Goal: Task Accomplishment & Management: Use online tool/utility

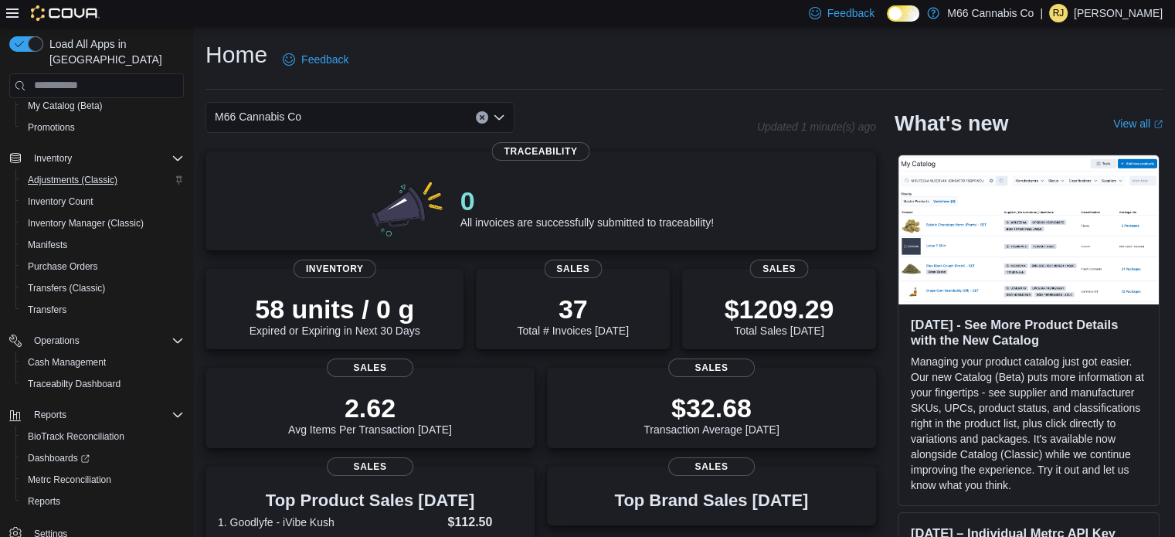
scroll to position [176, 0]
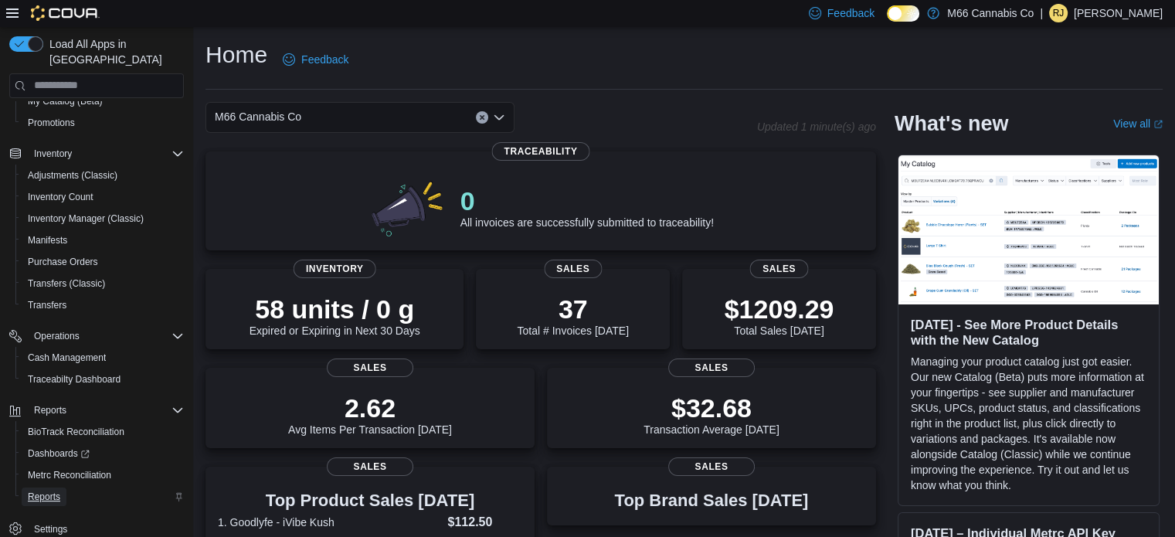
click at [56, 490] on span "Reports" at bounding box center [44, 496] width 32 height 12
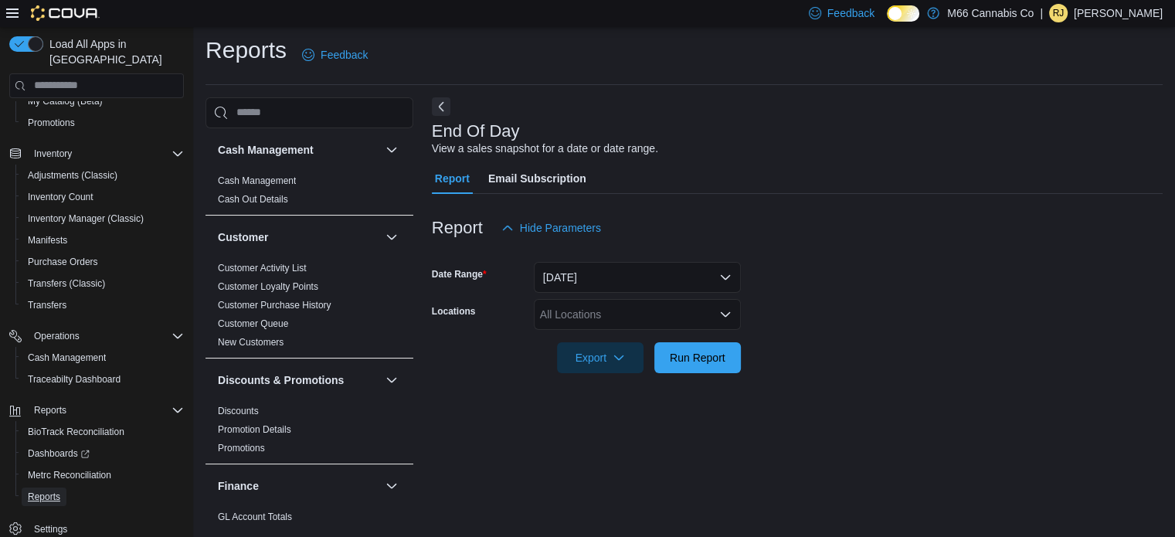
scroll to position [10, 0]
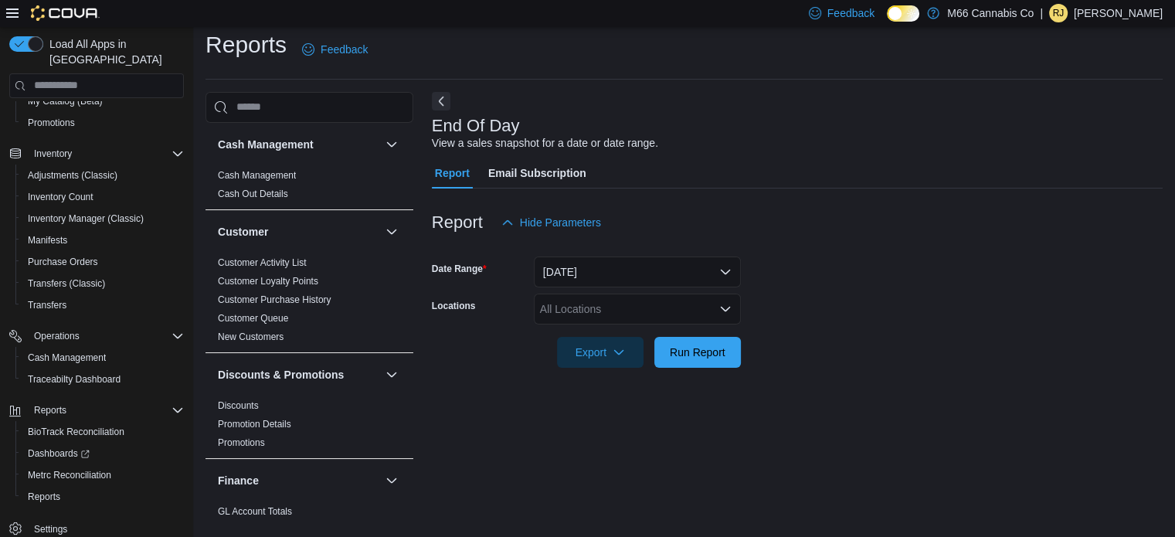
click at [591, 308] on div "All Locations" at bounding box center [637, 308] width 207 height 31
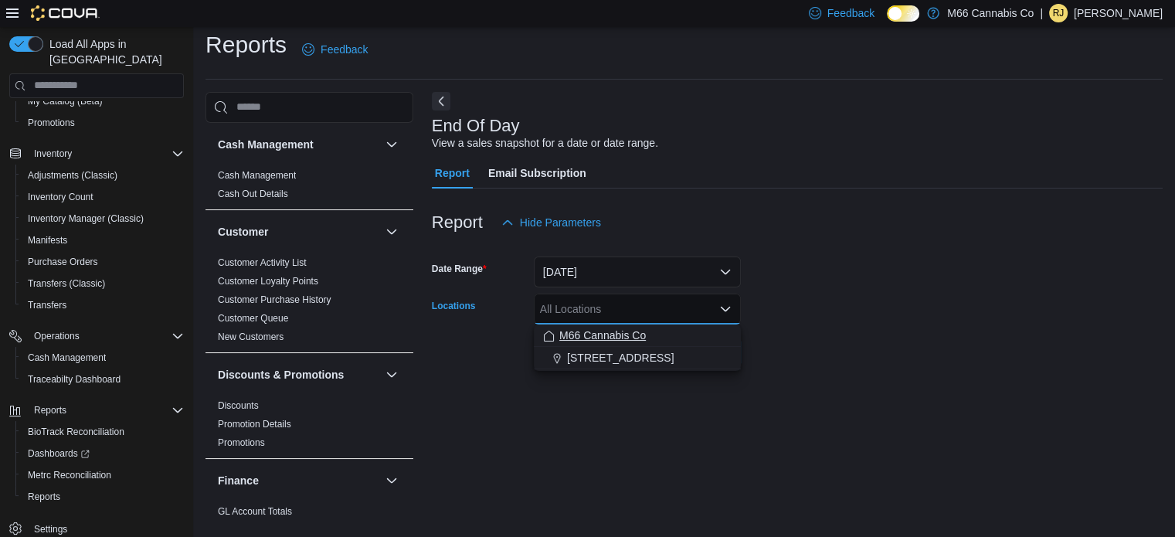
click at [602, 327] on span "M66 Cannabis Co" at bounding box center [602, 334] width 86 height 15
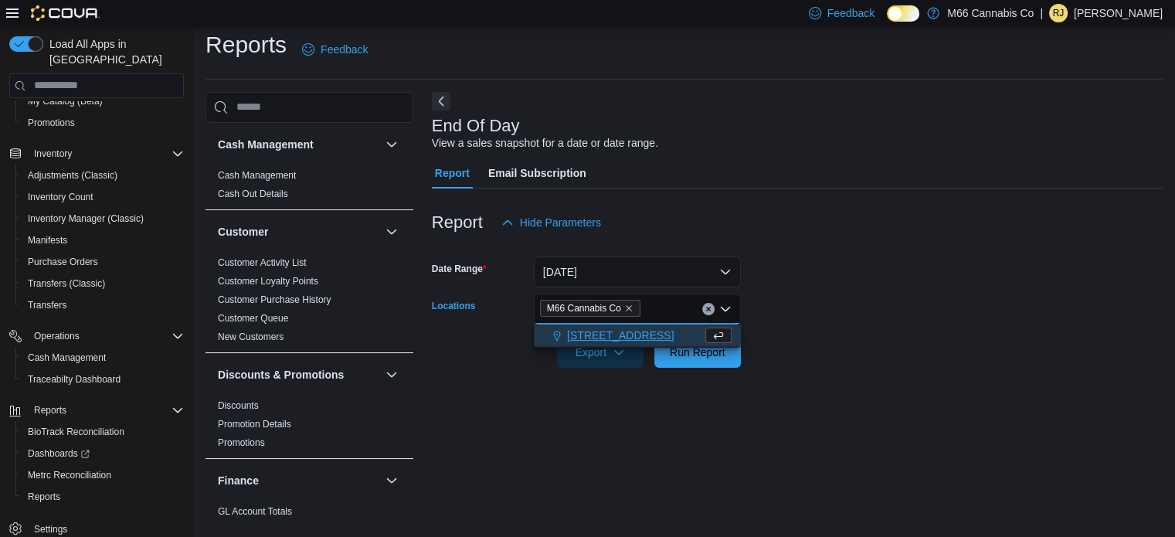
click at [603, 337] on span "[STREET_ADDRESS]" at bounding box center [620, 334] width 107 height 15
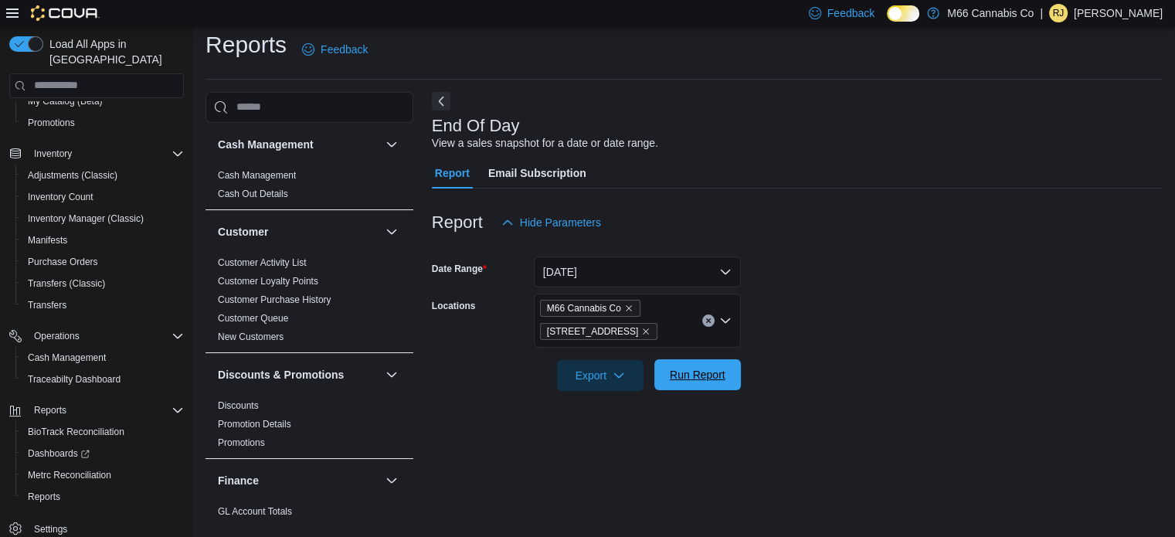
click at [673, 378] on span "Run Report" at bounding box center [697, 374] width 56 height 15
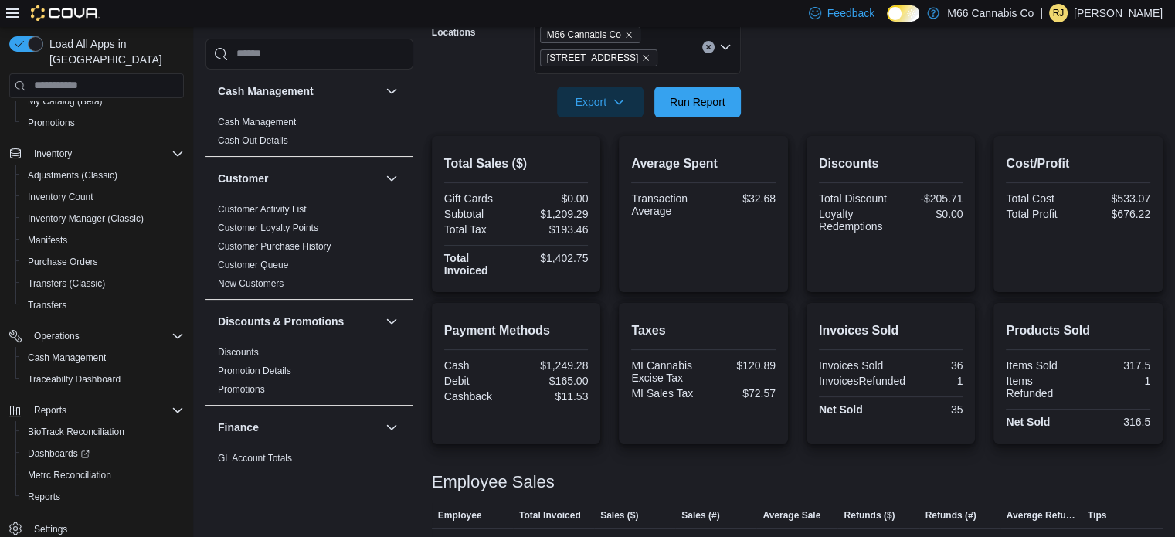
scroll to position [436, 0]
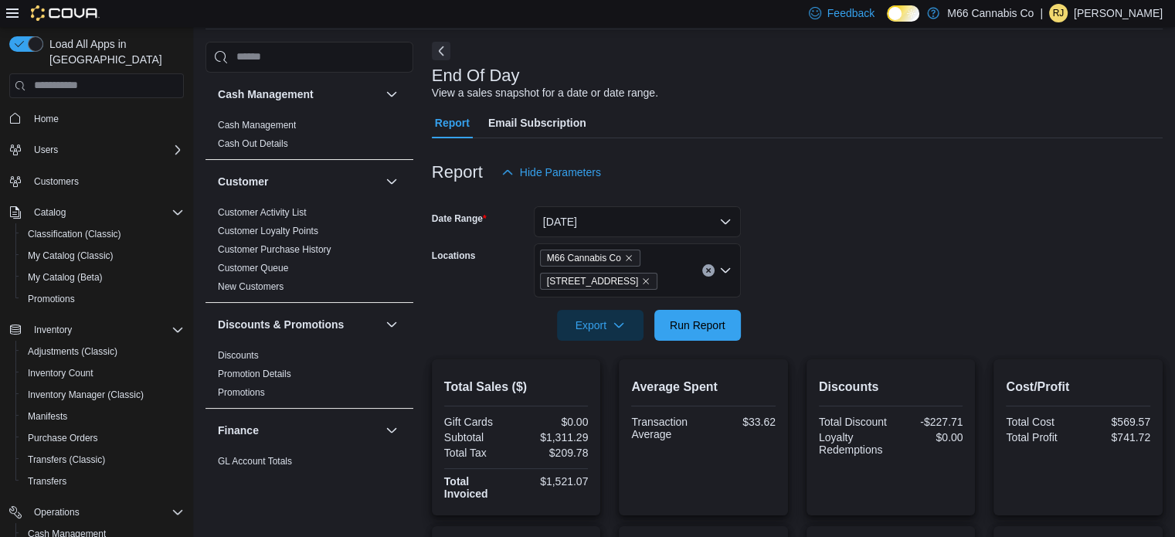
scroll to position [50, 0]
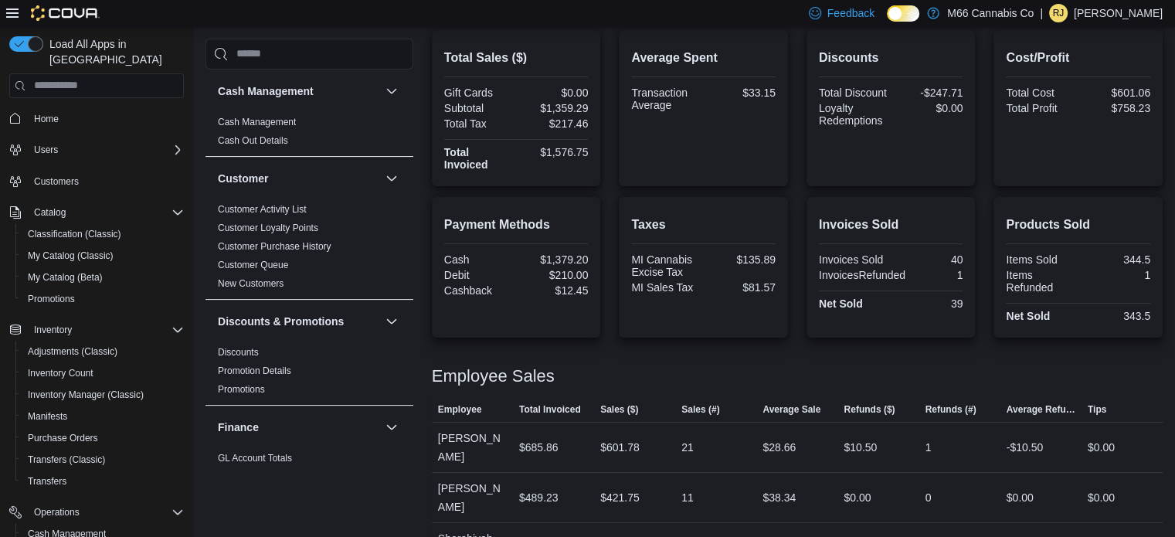
scroll to position [436, 0]
